Goal: Task Accomplishment & Management: Manage account settings

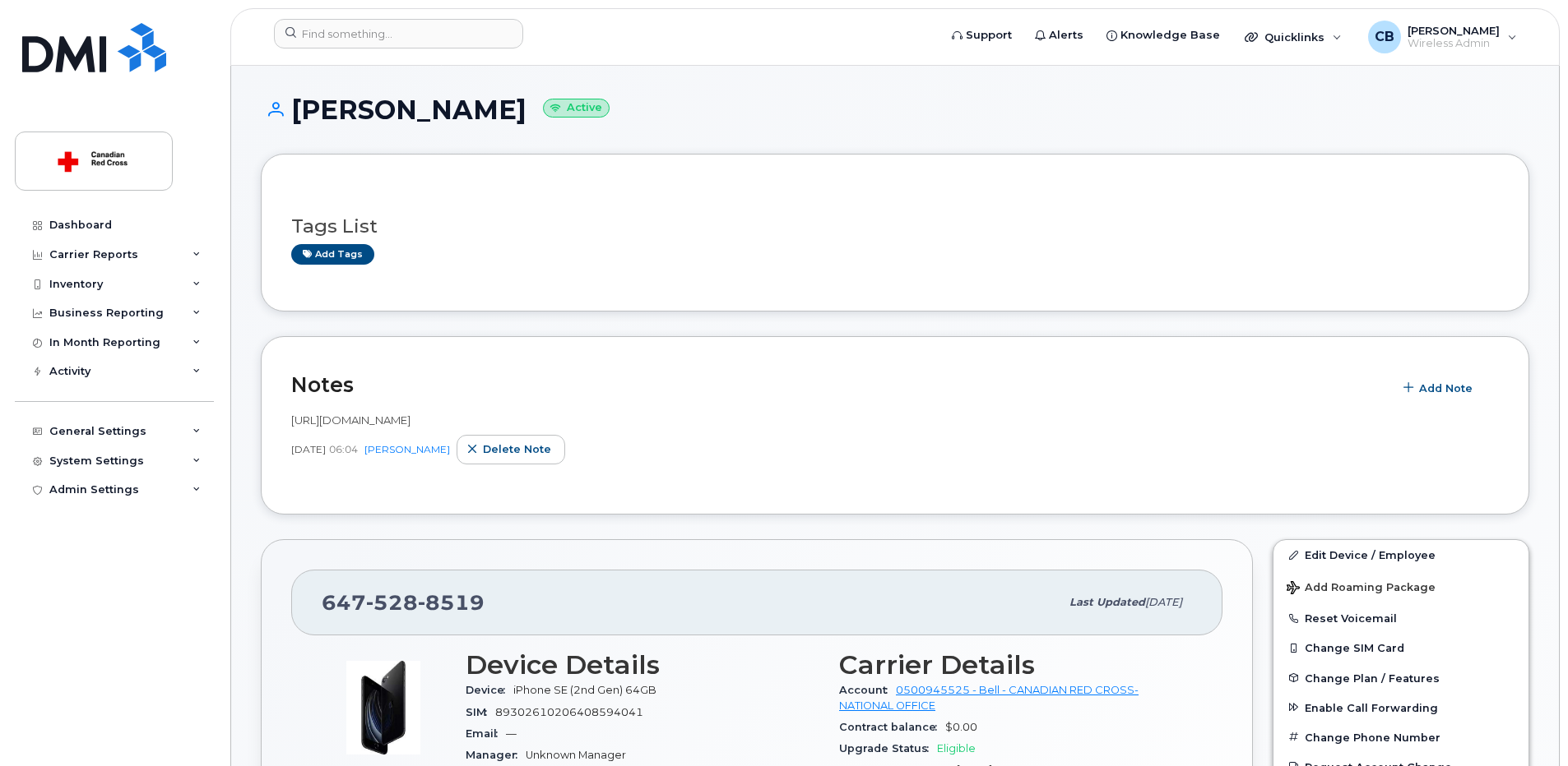
scroll to position [164, 0]
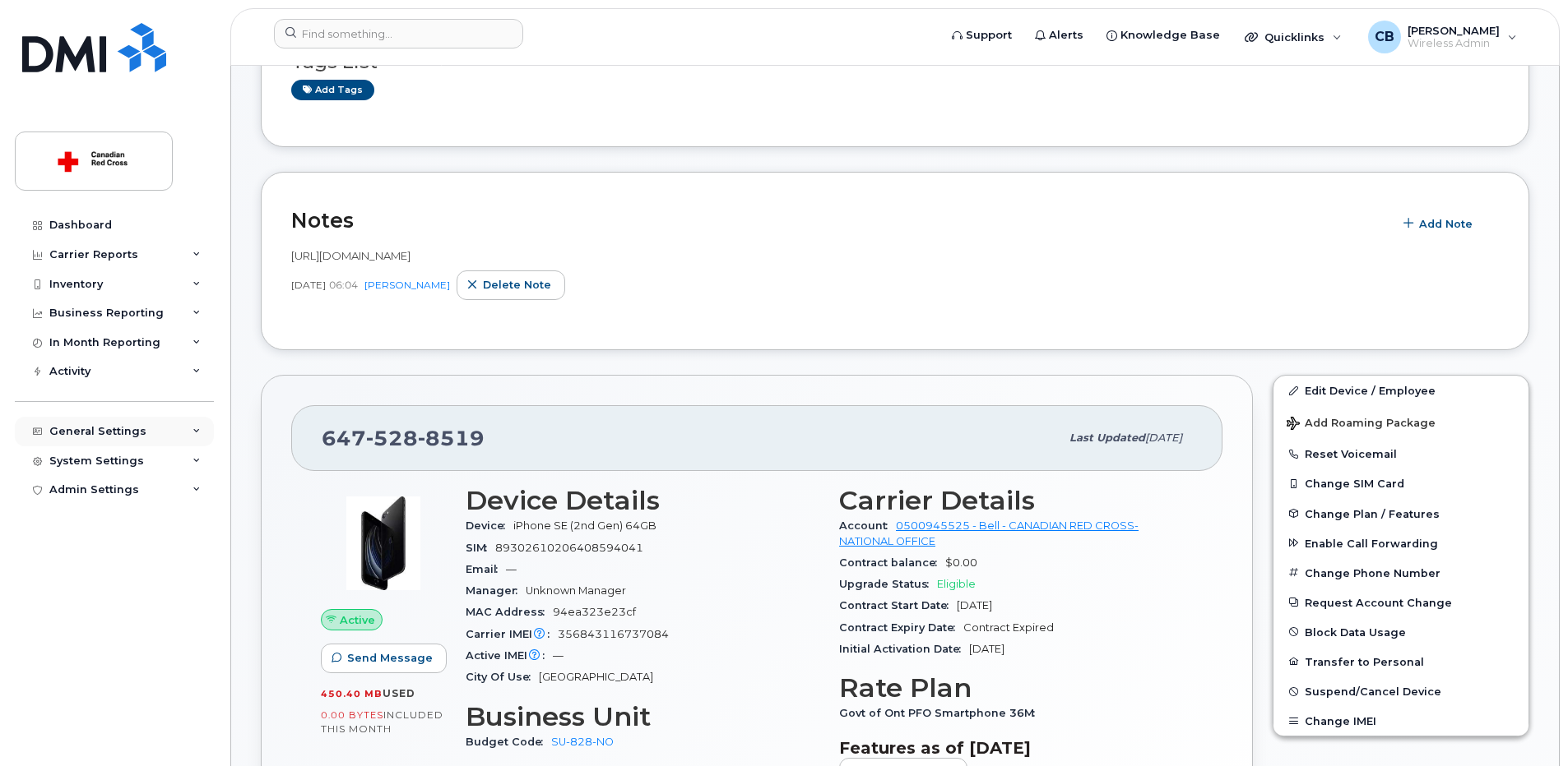
click at [106, 434] on div "General Settings" at bounding box center [98, 431] width 97 height 13
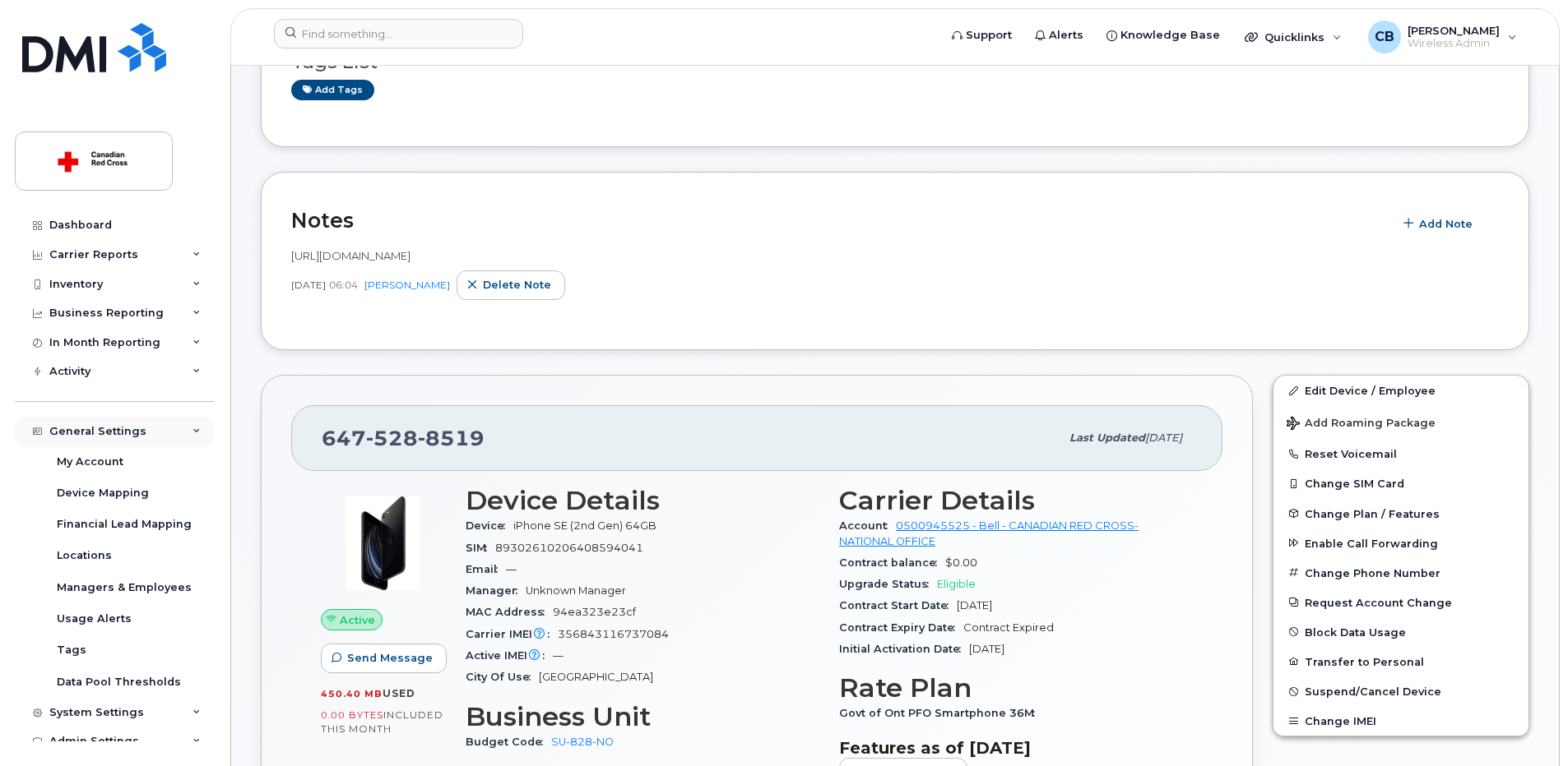
click at [104, 431] on div "General Settings" at bounding box center [98, 431] width 97 height 13
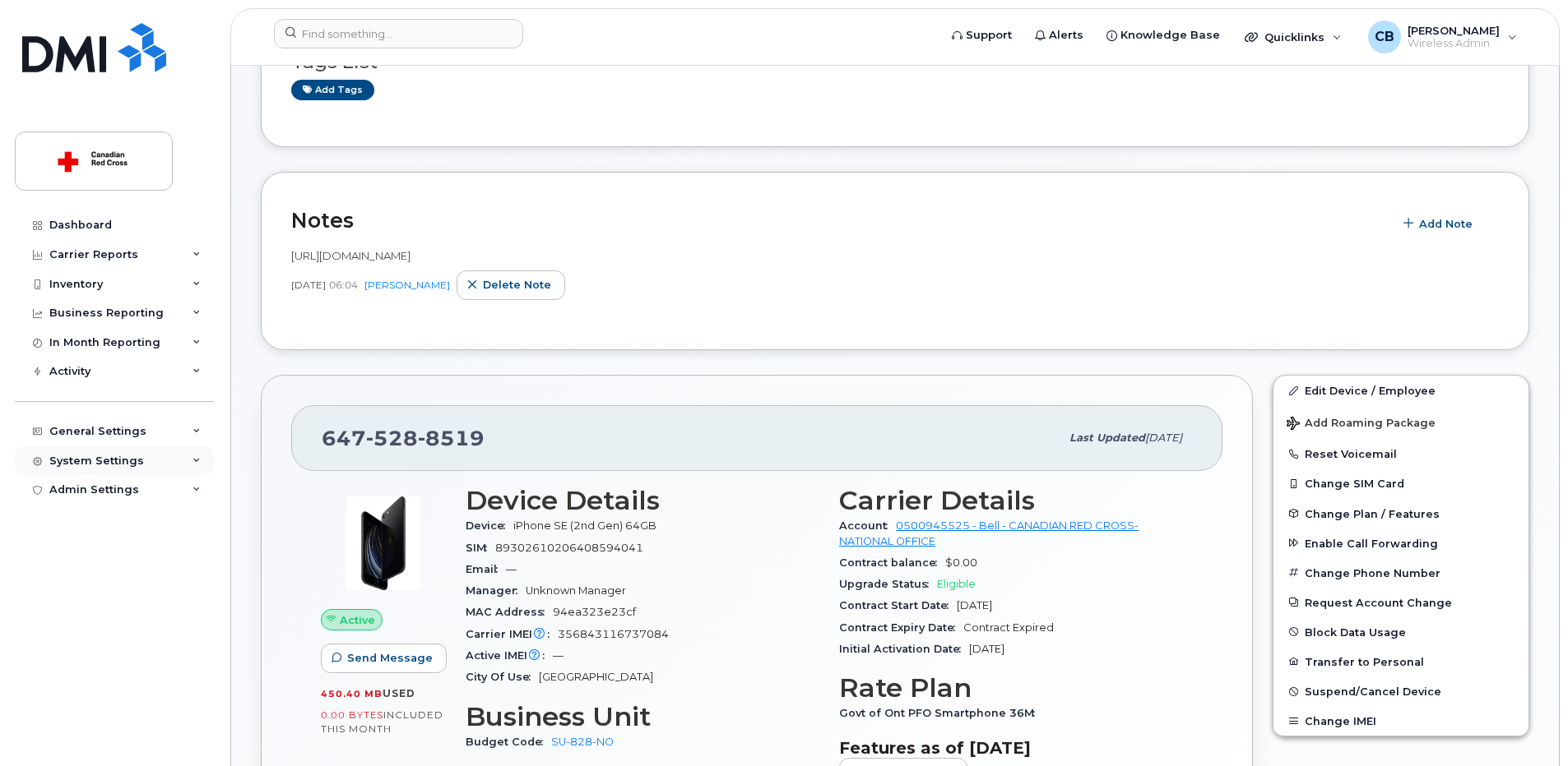
click at [109, 459] on div "System Settings" at bounding box center [96, 461] width 94 height 13
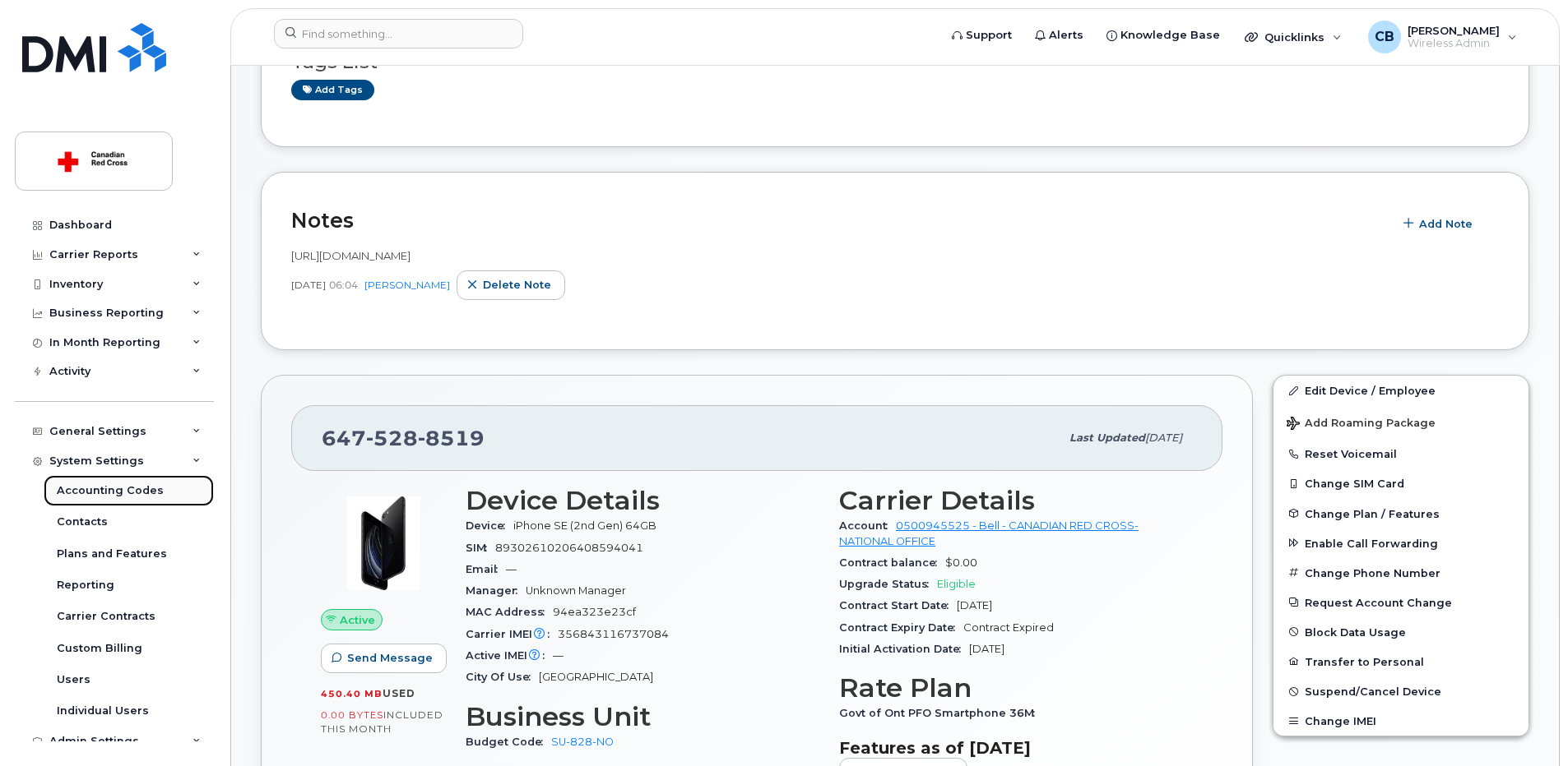
click at [118, 488] on div "Accounting Codes" at bounding box center [109, 491] width 107 height 15
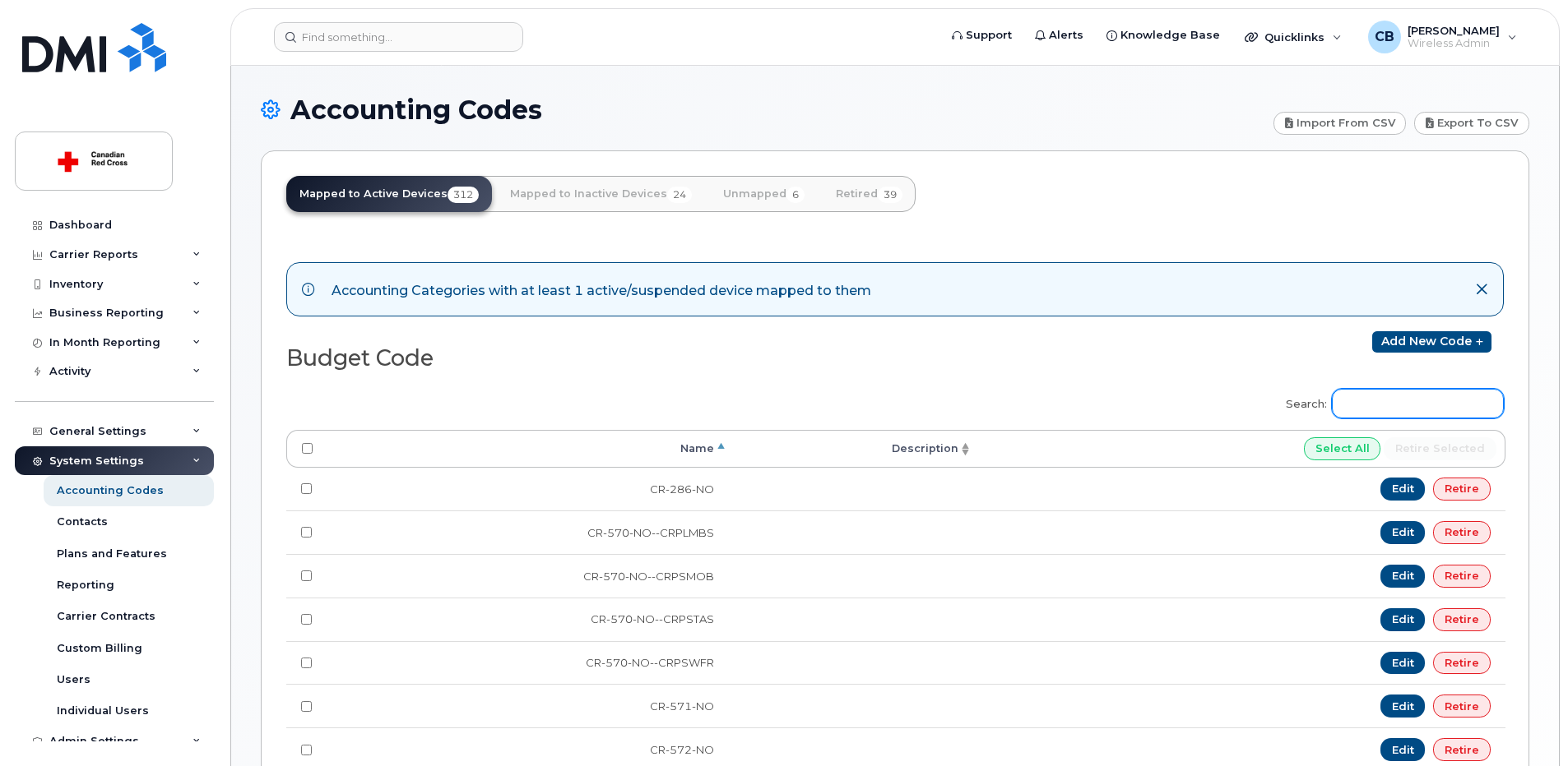
click at [1370, 411] on input "Search:" at bounding box center [1417, 404] width 172 height 30
paste input "EM-340-ON-[PERSON_NAME]"
drag, startPoint x: 1453, startPoint y: 405, endPoint x: 1325, endPoint y: 405, distance: 128.0
click at [1325, 405] on label "Search: EM-340-ON" at bounding box center [1389, 401] width 229 height 46
paste input "-[PERSON_NAME]"
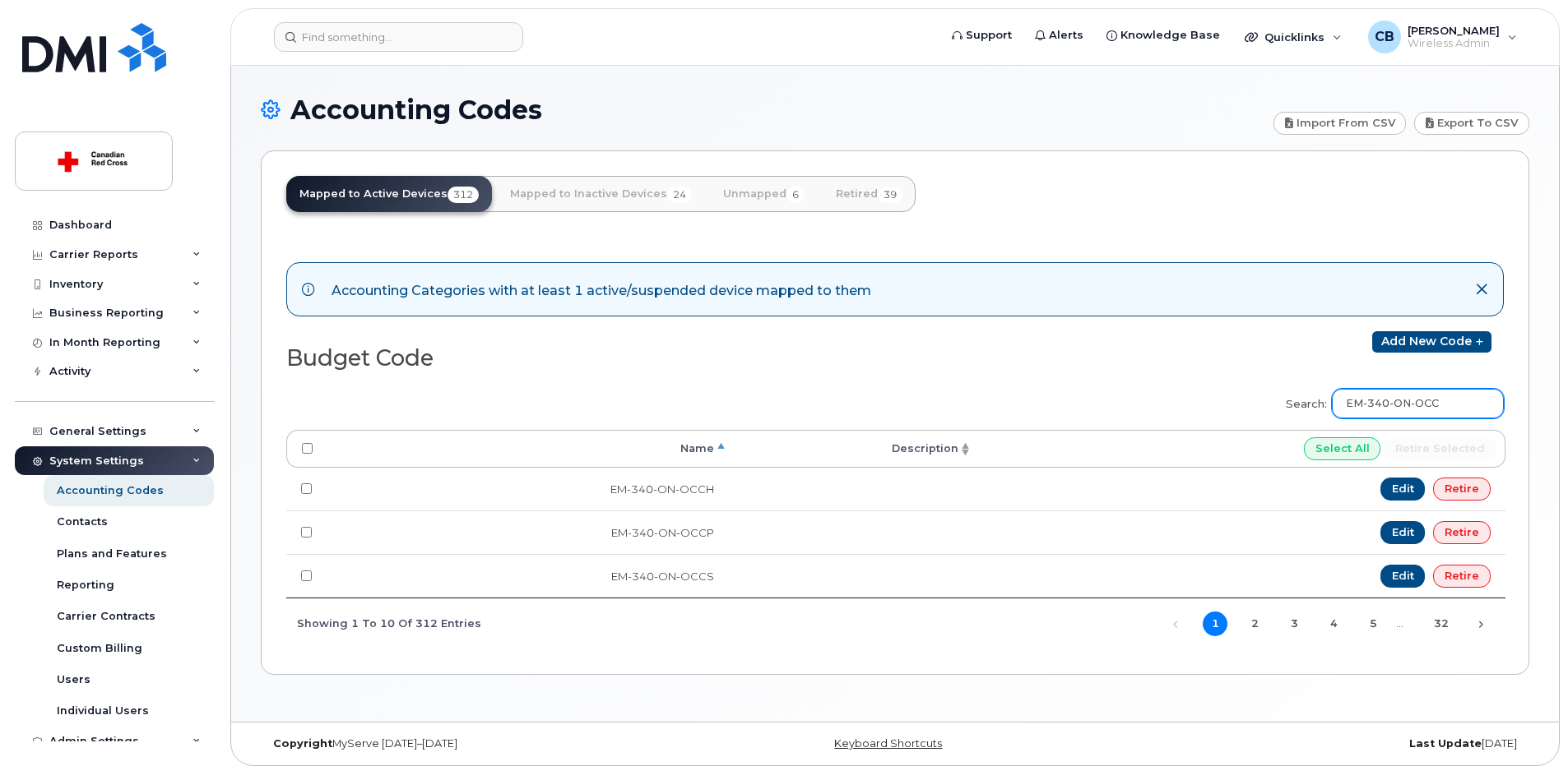
type input "EM-340-ON-OCC"
click at [1428, 339] on link "Add new code" at bounding box center [1431, 342] width 119 height 22
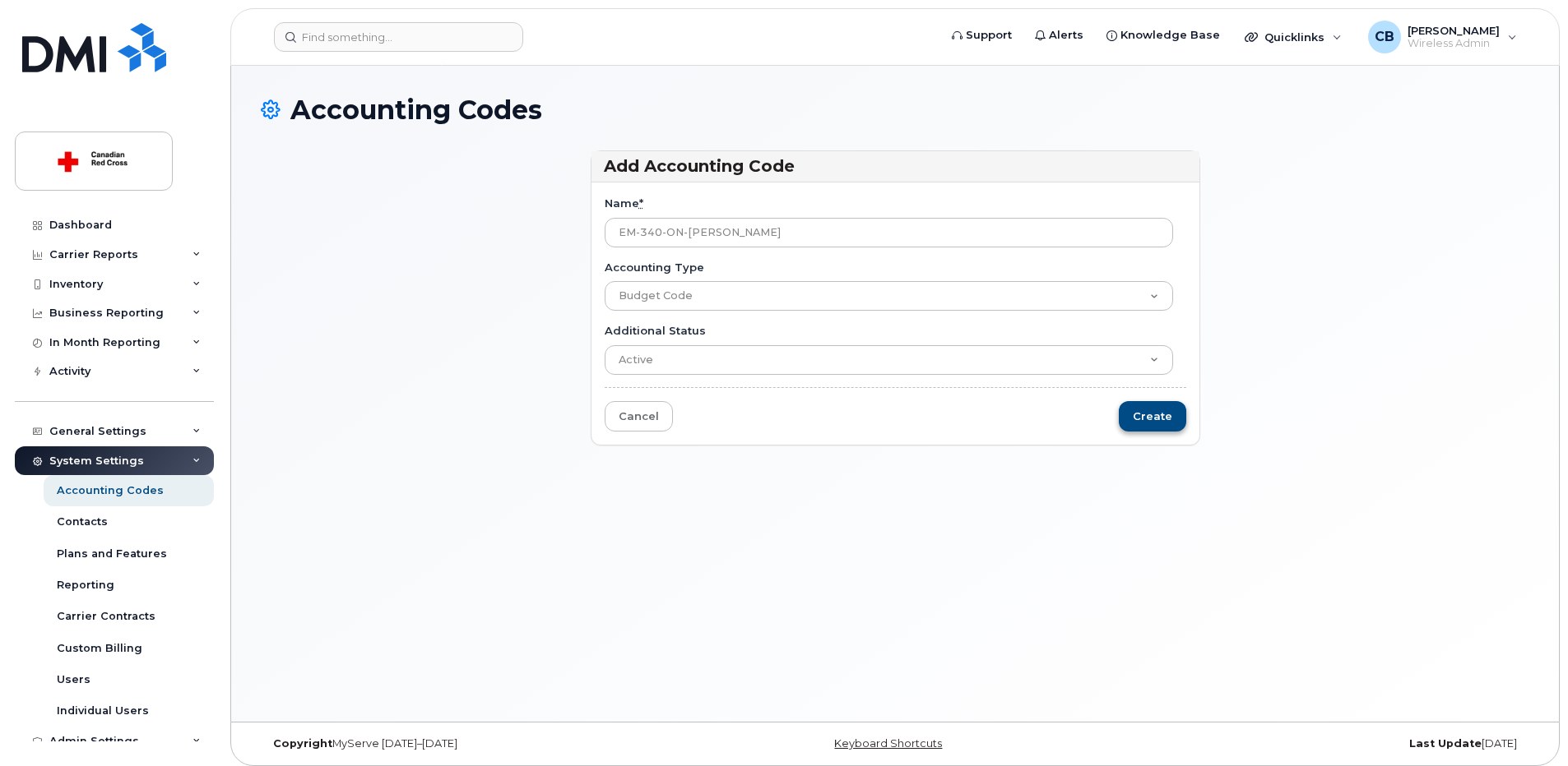
type input "EM-340-ON-[PERSON_NAME]"
click at [1158, 408] on input "Create" at bounding box center [1152, 416] width 67 height 30
type input "Saving..."
